Goal: Check status

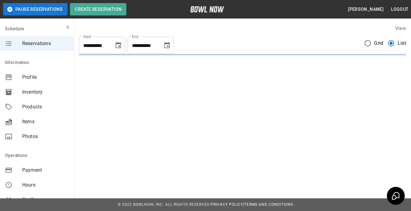
click at [380, 43] on span "Grid" at bounding box center [379, 42] width 9 height 7
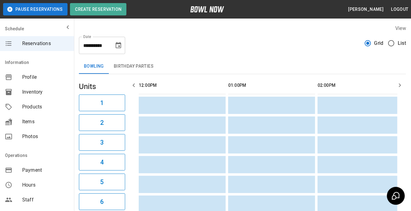
click at [382, 44] on span "Grid" at bounding box center [379, 42] width 9 height 7
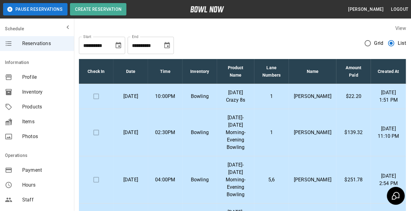
click at [352, 100] on p "$22.20" at bounding box center [354, 96] width 25 height 7
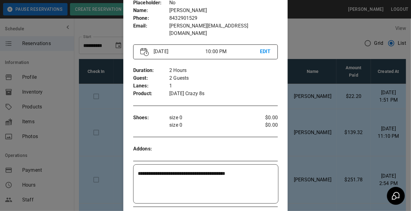
scroll to position [49, 0]
click at [309, 124] on div at bounding box center [205, 105] width 411 height 211
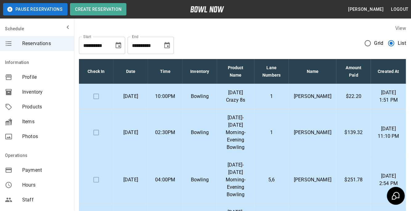
click at [306, 100] on p "[PERSON_NAME]" at bounding box center [313, 96] width 38 height 7
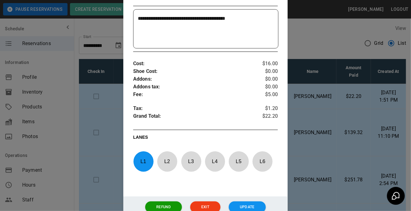
scroll to position [205, 0]
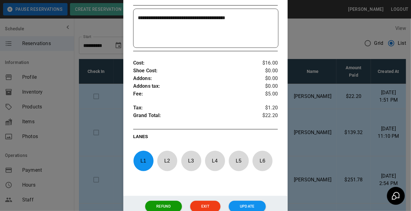
click at [351, 143] on div at bounding box center [205, 105] width 411 height 211
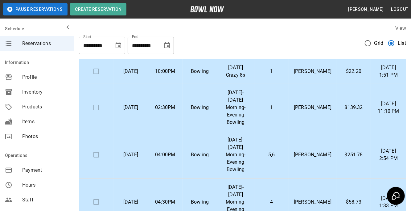
scroll to position [26, 0]
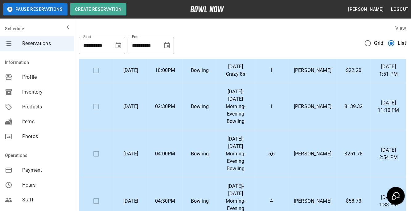
click at [397, 208] on td "[DATE] 1:33 PM" at bounding box center [388, 200] width 35 height 47
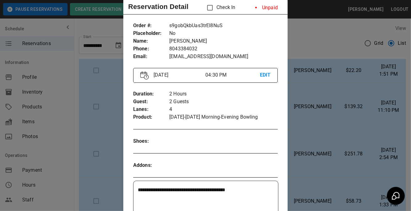
scroll to position [19, 0]
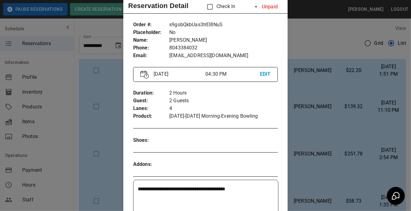
click at [315, 161] on div at bounding box center [205, 105] width 411 height 211
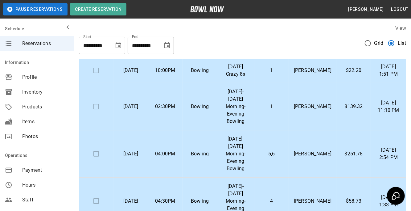
click at [315, 110] on p "[PERSON_NAME]" at bounding box center [313, 106] width 38 height 7
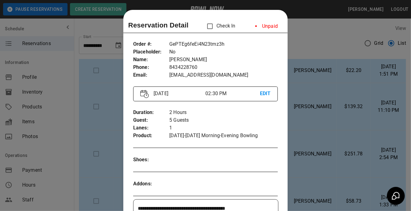
scroll to position [10, 0]
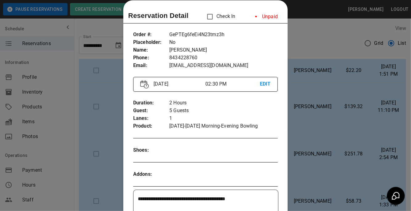
click at [349, 132] on div at bounding box center [205, 105] width 411 height 211
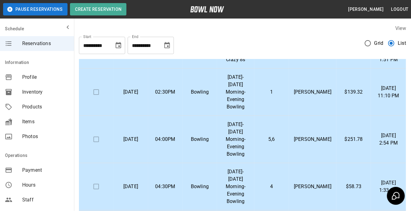
scroll to position [40, 0]
click at [326, 96] on p "[PERSON_NAME]" at bounding box center [313, 92] width 38 height 7
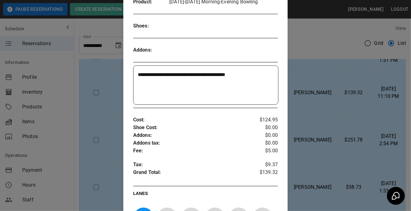
scroll to position [167, 0]
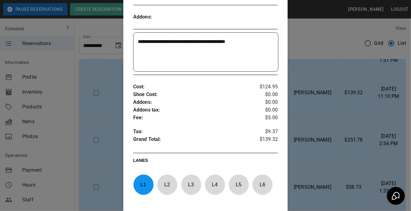
click at [327, 124] on div at bounding box center [205, 105] width 411 height 211
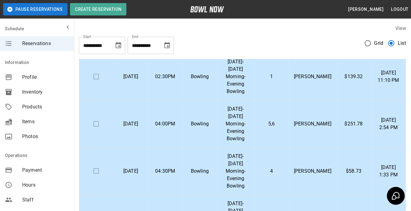
scroll to position [56, 0]
click at [318, 119] on p "[PERSON_NAME]" at bounding box center [313, 122] width 38 height 7
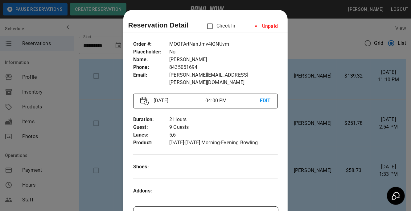
scroll to position [10, 0]
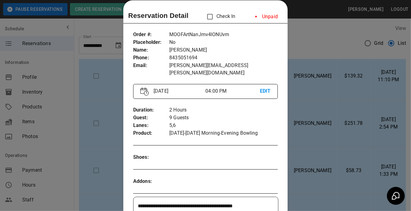
click at [331, 170] on div at bounding box center [205, 105] width 411 height 211
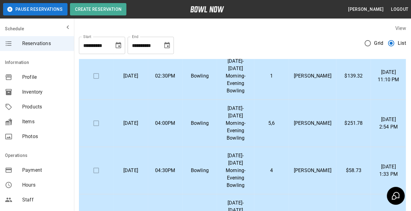
click at [315, 130] on td "[PERSON_NAME]" at bounding box center [313, 123] width 48 height 47
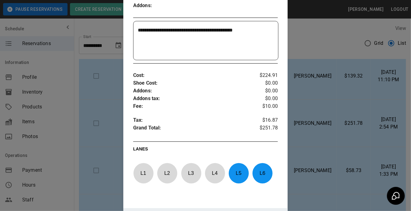
scroll to position [186, 0]
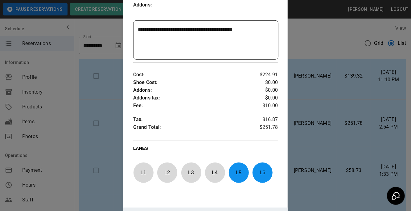
click at [343, 143] on div at bounding box center [205, 105] width 411 height 211
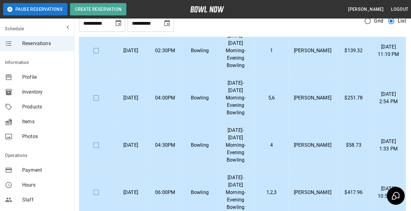
scroll to position [26, 0]
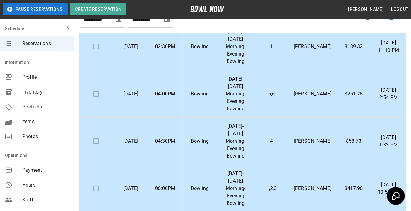
click at [310, 137] on p "[PERSON_NAME]" at bounding box center [313, 140] width 38 height 7
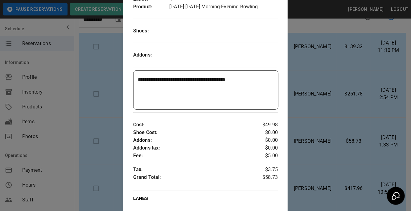
scroll to position [143, 0]
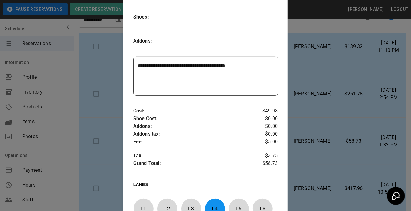
click at [342, 175] on div at bounding box center [205, 105] width 411 height 211
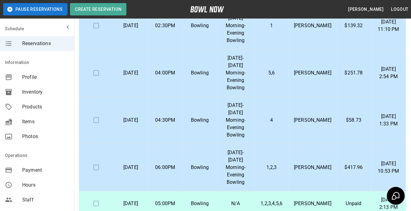
scroll to position [48, 0]
click at [321, 163] on p "[PERSON_NAME]" at bounding box center [313, 166] width 38 height 7
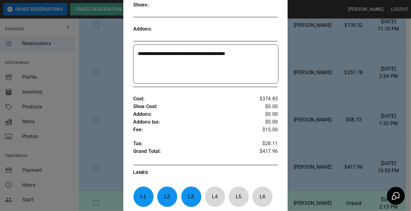
scroll to position [155, 0]
click at [367, 111] on div at bounding box center [205, 105] width 411 height 211
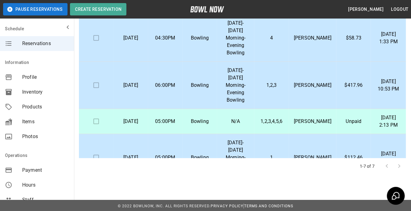
scroll to position [131, 0]
